Goal: Transaction & Acquisition: Download file/media

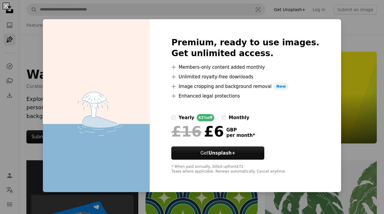
scroll to position [936, 0]
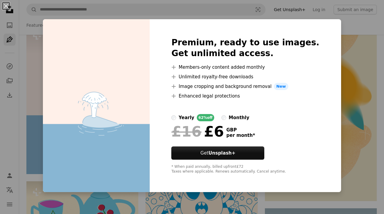
click at [342, 111] on div "An X shape Premium, ready to use images. Get unlimited access. A plus sign Memb…" at bounding box center [192, 107] width 384 height 214
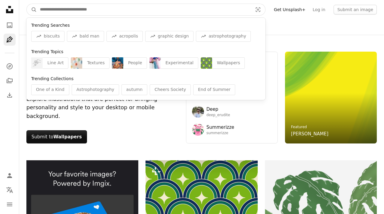
click at [77, 9] on input "Find visuals sitewide" at bounding box center [144, 9] width 214 height 11
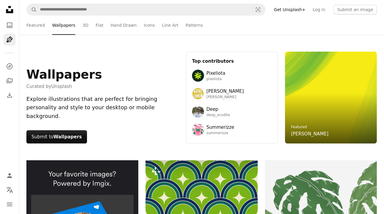
click at [9, 10] on icon "Unsplash logo Unsplash Home" at bounding box center [10, 10] width 12 height 12
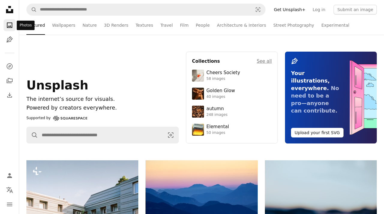
click at [7, 27] on icon "Photos" at bounding box center [9, 24] width 5 height 5
click at [10, 25] on icon "A photo" at bounding box center [9, 25] width 7 height 7
click at [9, 205] on icon "navigation menu" at bounding box center [9, 204] width 7 height 7
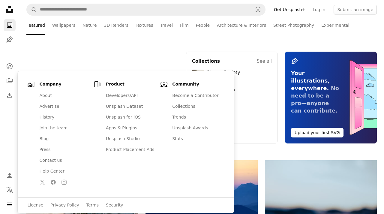
click at [110, 60] on div "Unsplash The internet’s source for visuals. Powered by creators everywhere. Sup…" at bounding box center [102, 98] width 152 height 92
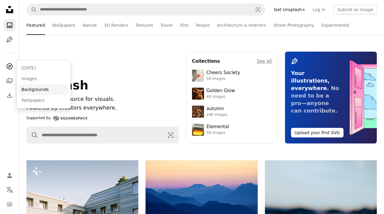
click at [37, 88] on link "Backgrounds" at bounding box center [43, 89] width 49 height 11
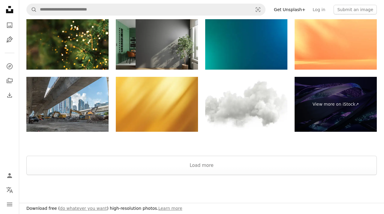
scroll to position [1133, 0]
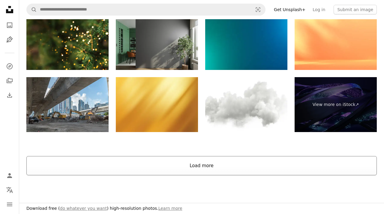
click at [215, 166] on button "Load more" at bounding box center [201, 165] width 350 height 19
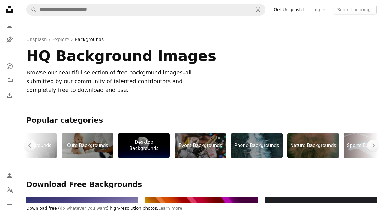
scroll to position [0, 247]
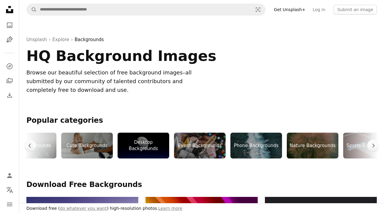
click at [153, 146] on div "Desktop Backgrounds" at bounding box center [144, 146] width 52 height 26
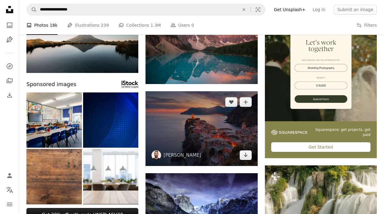
scroll to position [72, 0]
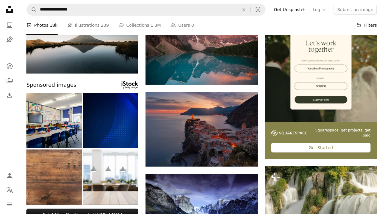
click at [370, 26] on button "Filters Filters" at bounding box center [366, 25] width 20 height 19
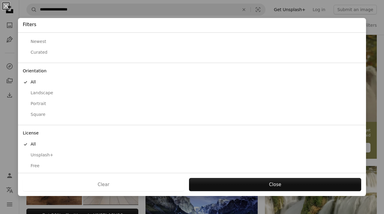
scroll to position [20, 0]
click at [38, 163] on div "Free" at bounding box center [192, 166] width 338 height 6
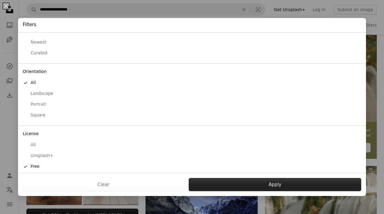
click at [211, 185] on button "Apply" at bounding box center [275, 184] width 172 height 13
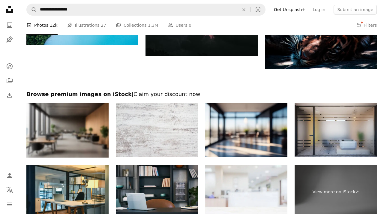
scroll to position [665, 0]
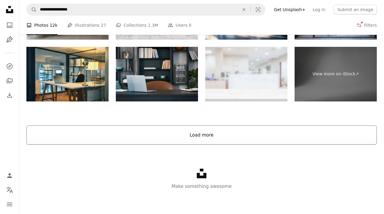
click at [260, 131] on button "Load more" at bounding box center [201, 134] width 350 height 19
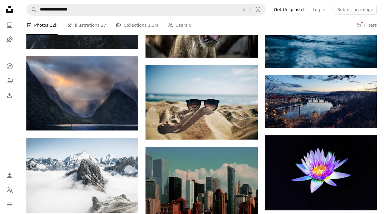
scroll to position [4511, 0]
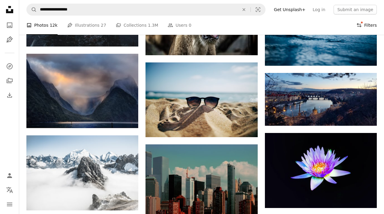
click at [365, 24] on button "Filters Filters" at bounding box center [366, 25] width 20 height 19
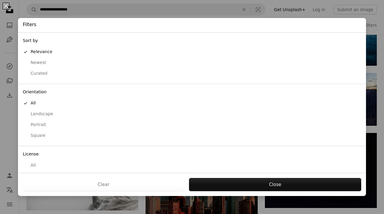
click at [303, 15] on div "An X shape Filters Sort by A checkmark Relevance Newest Curated Orientation A c…" at bounding box center [192, 107] width 384 height 214
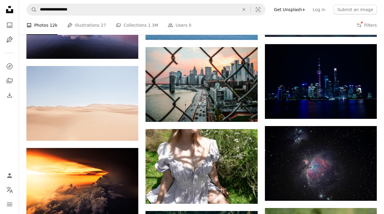
scroll to position [1935, 0]
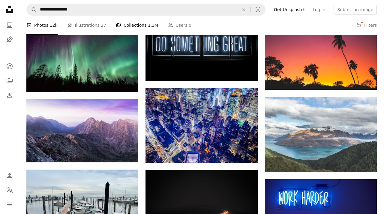
click at [131, 21] on link "A stack of folders Collections 1.3M" at bounding box center [137, 25] width 42 height 19
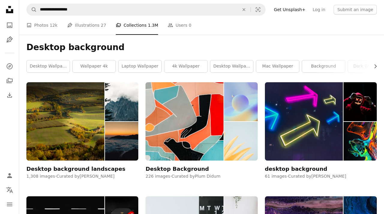
click at [8, 12] on icon at bounding box center [9, 9] width 7 height 7
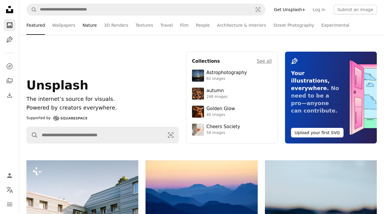
click at [91, 26] on link "Nature" at bounding box center [89, 25] width 14 height 19
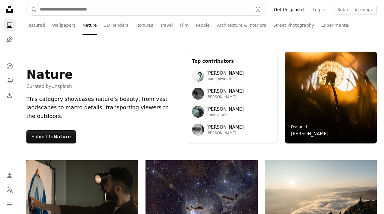
click at [82, 9] on input "Find visuals sitewide" at bounding box center [144, 9] width 214 height 11
type input "***"
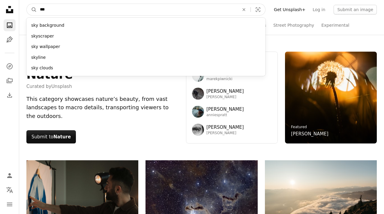
click at [32, 10] on button "A magnifying glass" at bounding box center [32, 9] width 10 height 11
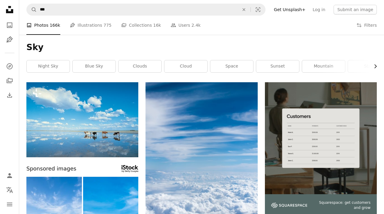
click at [375, 67] on icon "Chevron right" at bounding box center [375, 66] width 6 height 6
click at [375, 67] on link "sky blue" at bounding box center [354, 66] width 43 height 12
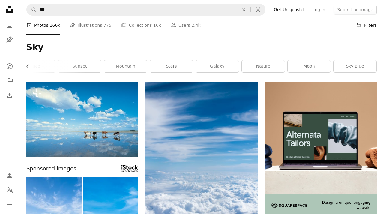
click at [368, 23] on button "Filters Filters" at bounding box center [366, 25] width 20 height 19
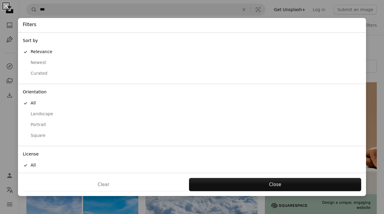
click at [44, 114] on div "Landscape" at bounding box center [192, 114] width 338 height 6
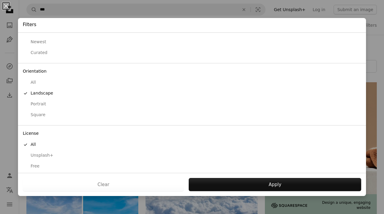
scroll to position [20, 0]
click at [34, 163] on div "Free" at bounding box center [192, 166] width 338 height 6
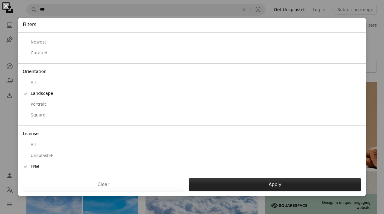
click at [227, 184] on button "Apply" at bounding box center [275, 184] width 172 height 13
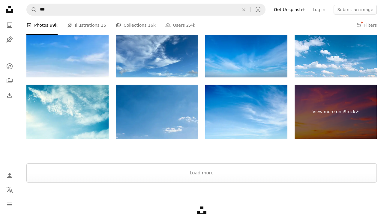
scroll to position [751, 0]
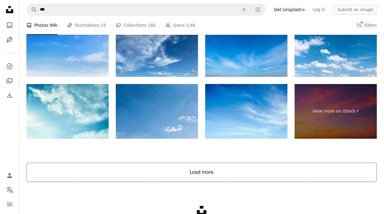
click at [300, 169] on button "Load more" at bounding box center [201, 172] width 350 height 19
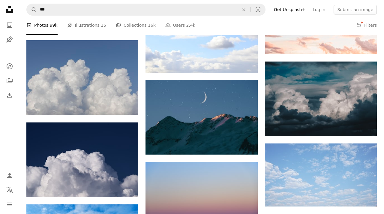
scroll to position [2412, 0]
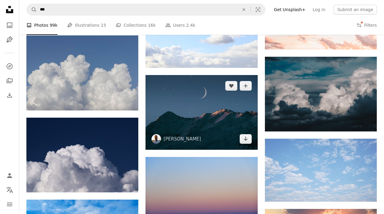
click at [203, 118] on img at bounding box center [201, 112] width 112 height 75
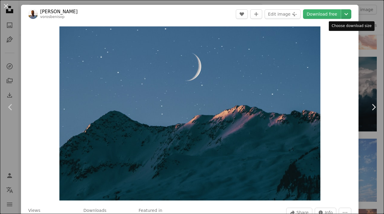
click at [349, 16] on icon "Chevron down" at bounding box center [346, 13] width 10 height 7
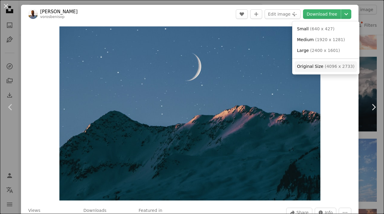
click at [327, 66] on span "( 4096 x 2733 )" at bounding box center [339, 66] width 30 height 5
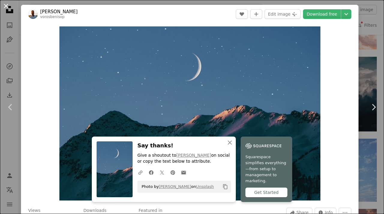
click at [5, 6] on button "An X shape" at bounding box center [5, 5] width 7 height 7
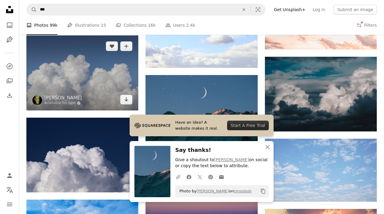
click at [100, 80] on img at bounding box center [82, 72] width 112 height 75
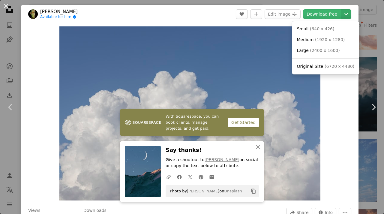
click at [351, 17] on icon "Chevron down" at bounding box center [346, 13] width 10 height 7
click at [322, 66] on span "Original Size ( 6720 x 4480 )" at bounding box center [326, 67] width 58 height 6
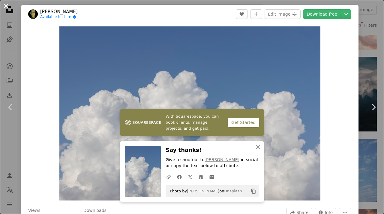
click at [5, 5] on button "An X shape" at bounding box center [5, 5] width 7 height 7
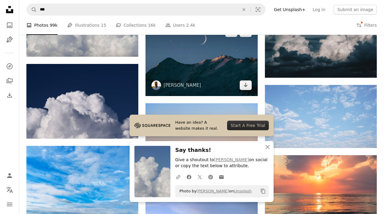
scroll to position [2466, 0]
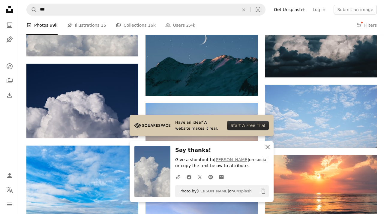
click at [267, 149] on icon "An X shape" at bounding box center [267, 146] width 7 height 7
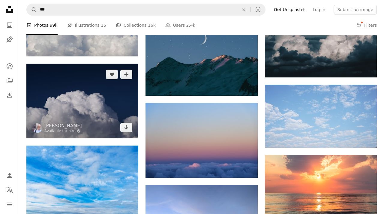
click at [96, 111] on img at bounding box center [82, 101] width 112 height 75
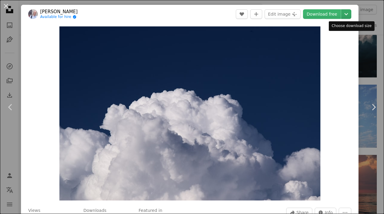
click at [351, 15] on icon "Chevron down" at bounding box center [346, 13] width 10 height 7
